Goal: Navigation & Orientation: Find specific page/section

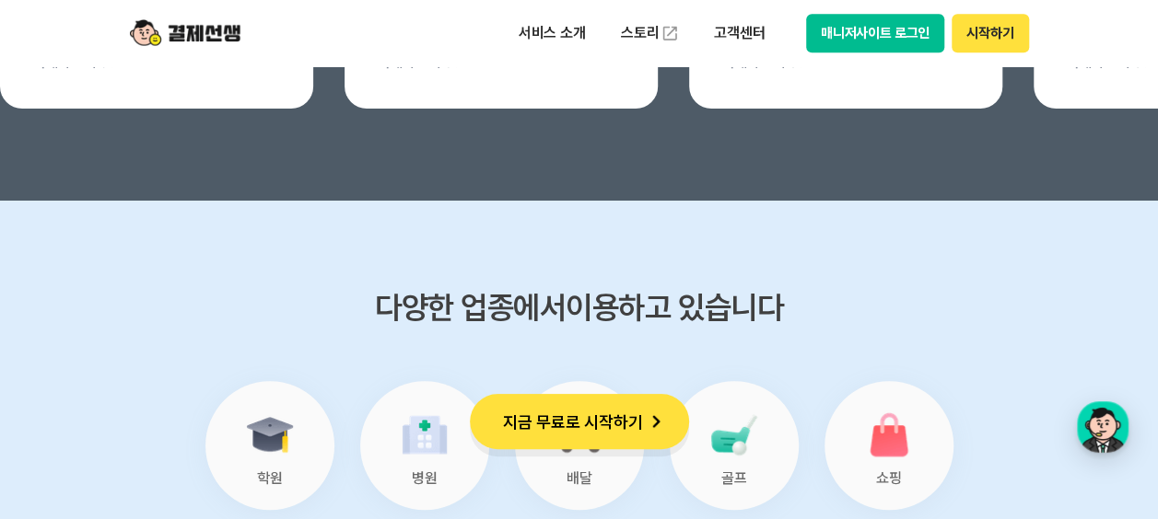
scroll to position [7644, 0]
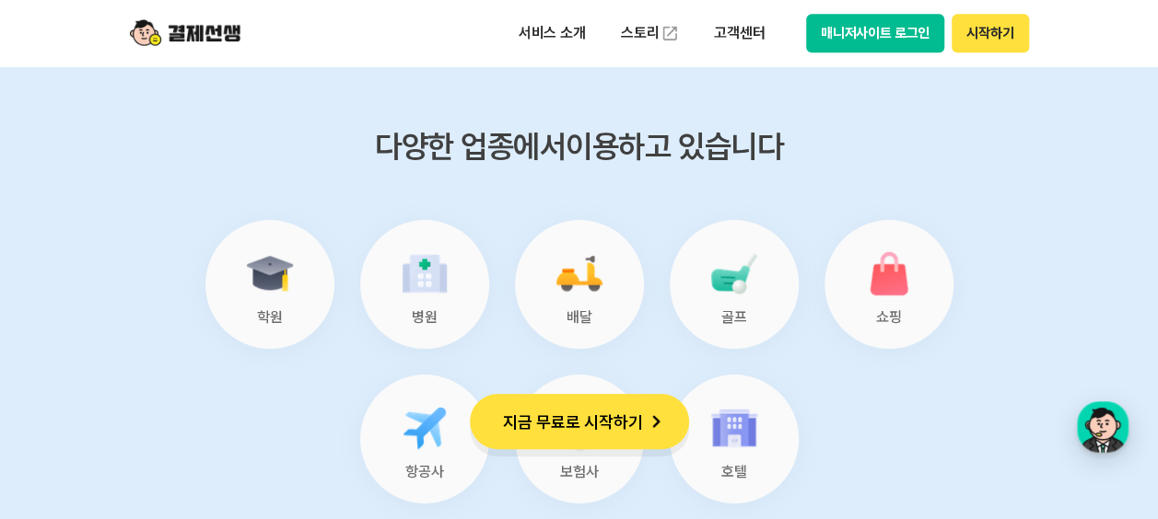
click at [232, 289] on div "학원" at bounding box center [269, 284] width 129 height 129
click at [249, 284] on img at bounding box center [269, 273] width 59 height 59
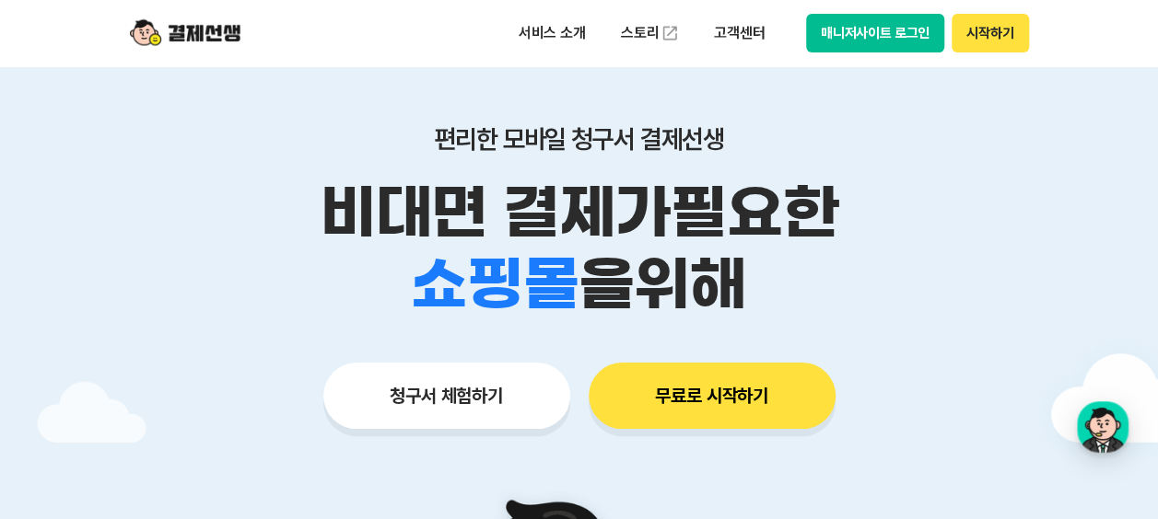
scroll to position [0, 0]
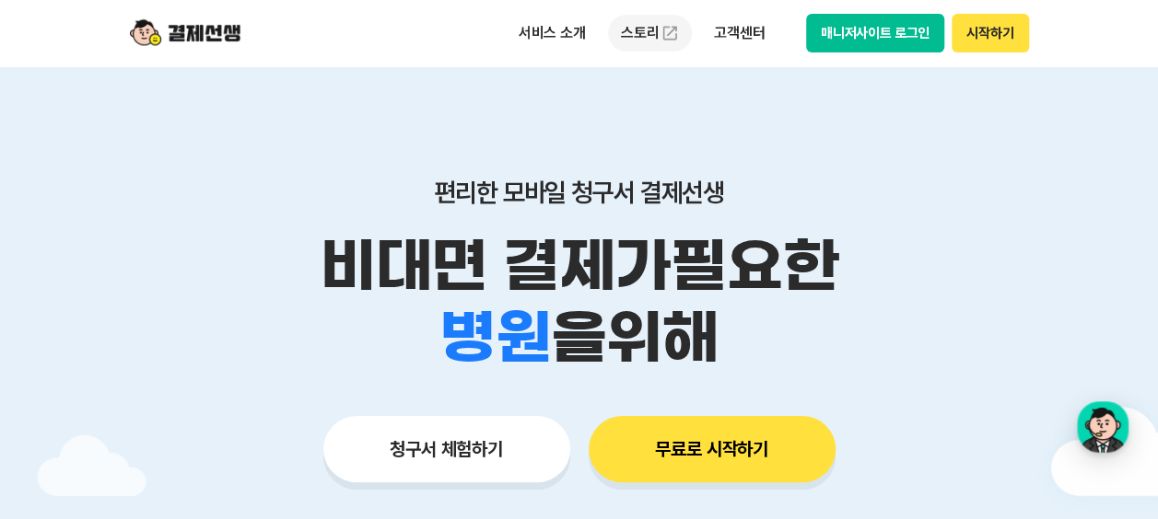
click at [631, 29] on link "스토리" at bounding box center [650, 33] width 85 height 37
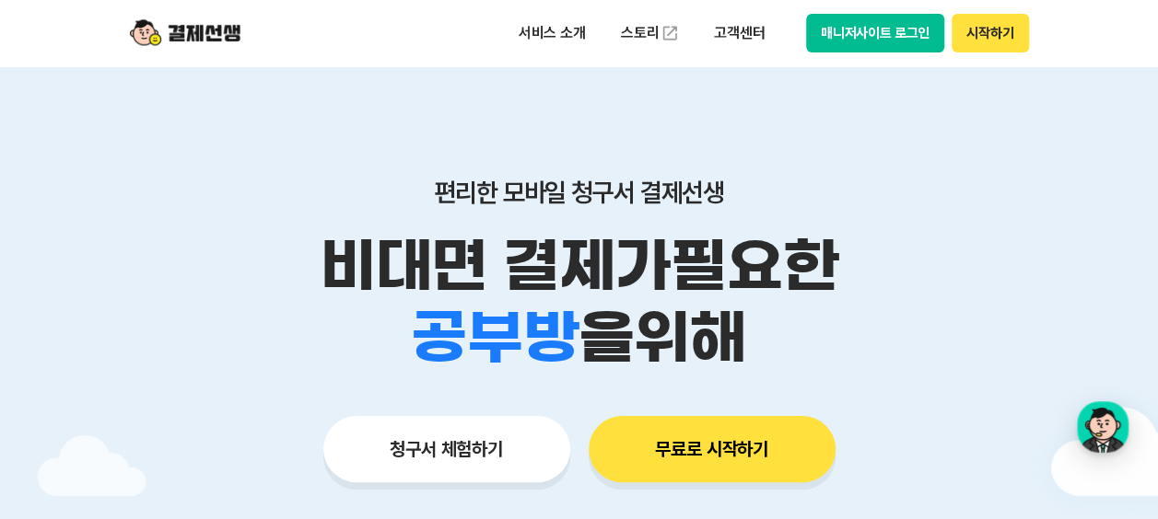
click at [179, 36] on img at bounding box center [185, 33] width 111 height 35
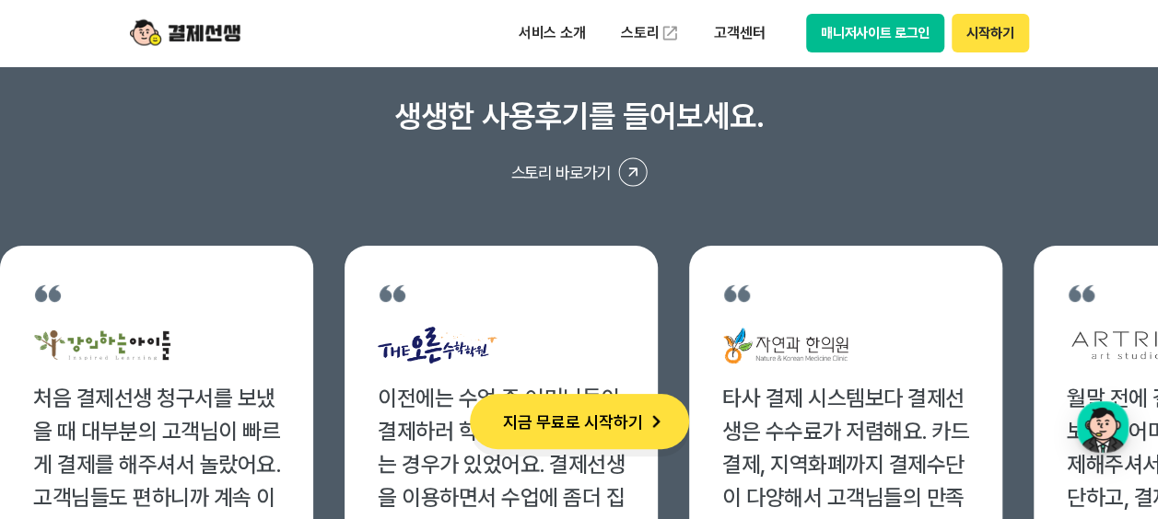
scroll to position [7183, 0]
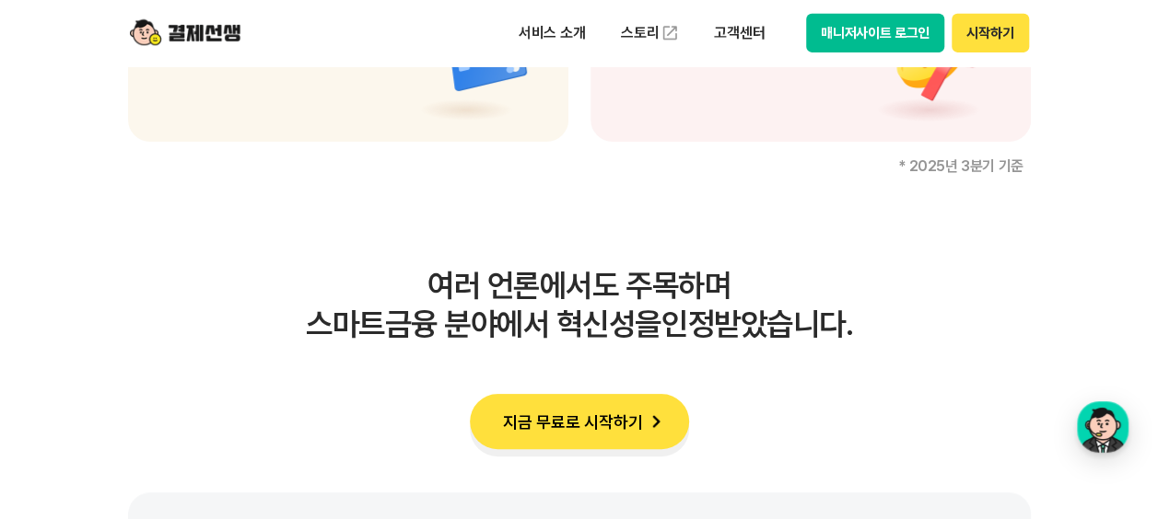
scroll to position [3039, 0]
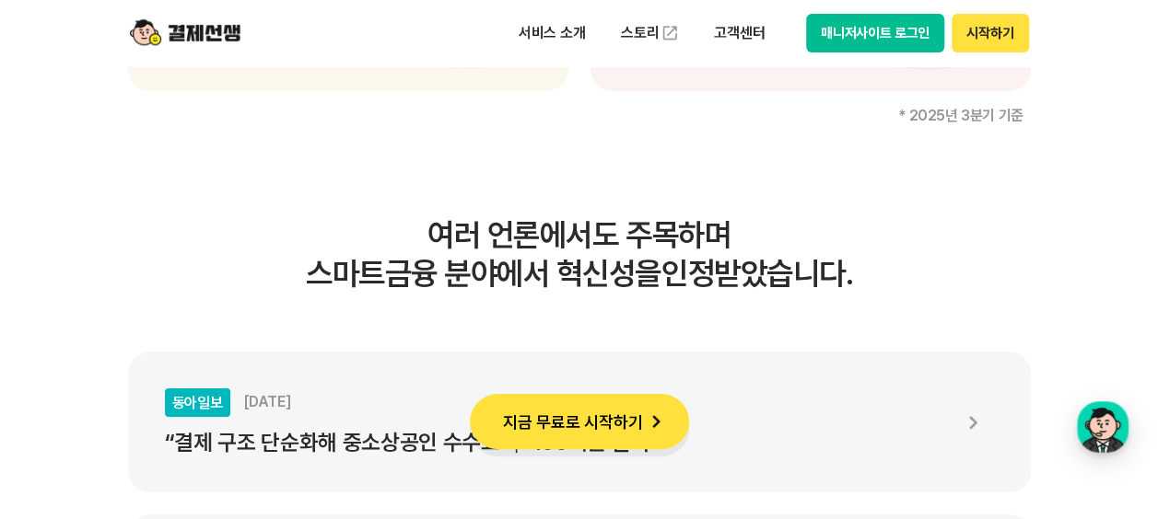
click at [997, 30] on button "시작하기" at bounding box center [989, 33] width 76 height 39
